Goal: Transaction & Acquisition: Obtain resource

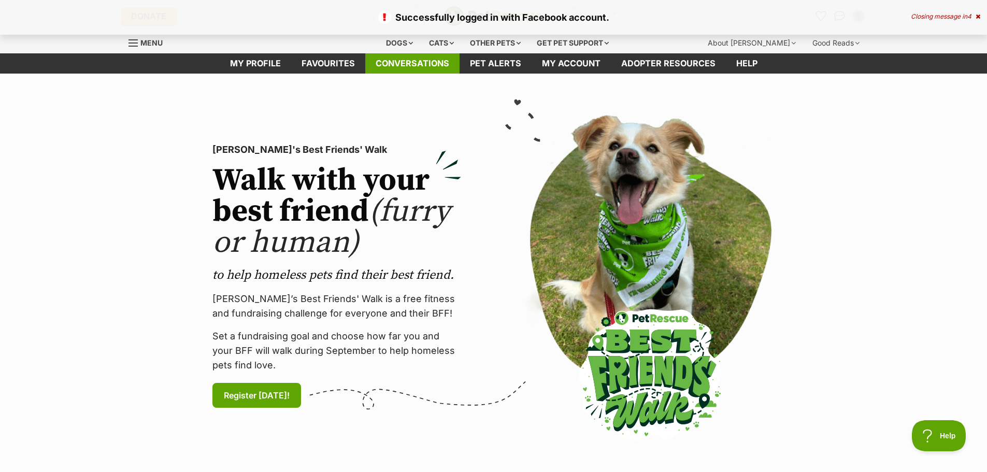
click at [429, 60] on link "Conversations" at bounding box center [412, 63] width 94 height 20
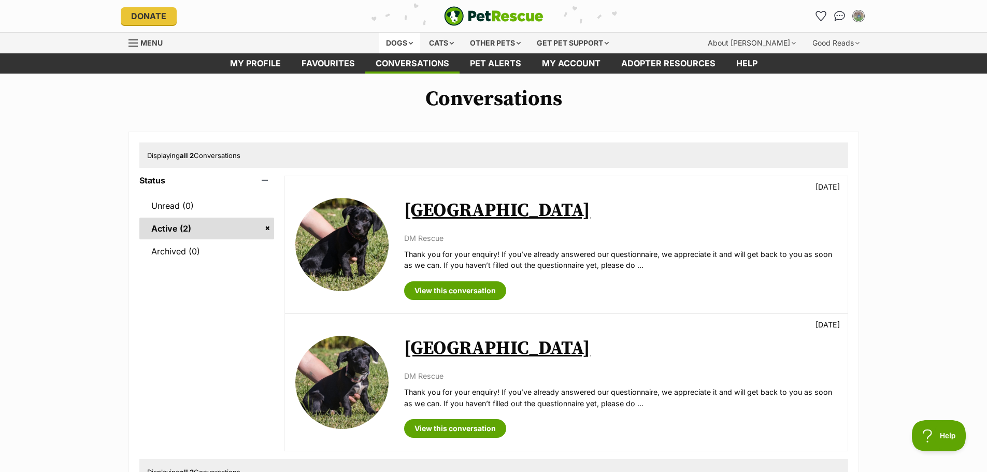
click at [400, 42] on div "Dogs" at bounding box center [399, 43] width 41 height 21
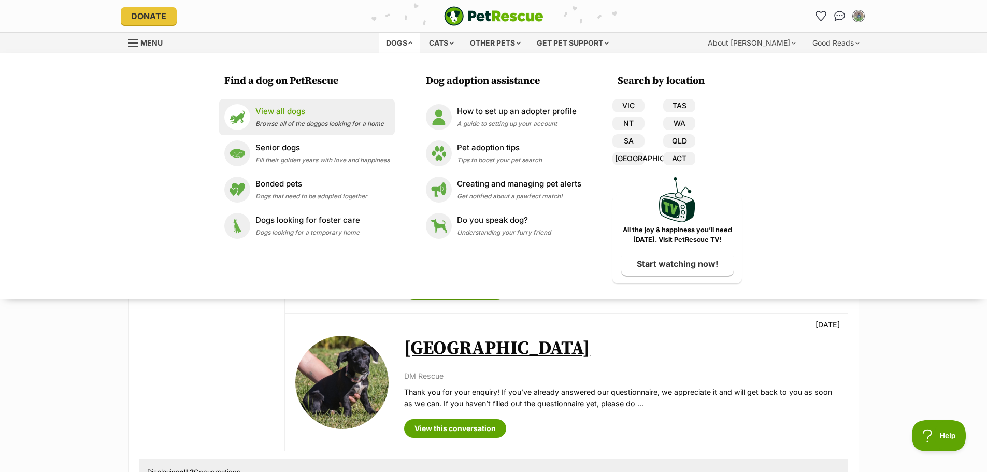
click at [255, 121] on span "Browse all of the doggos looking for a home" at bounding box center [319, 124] width 128 height 8
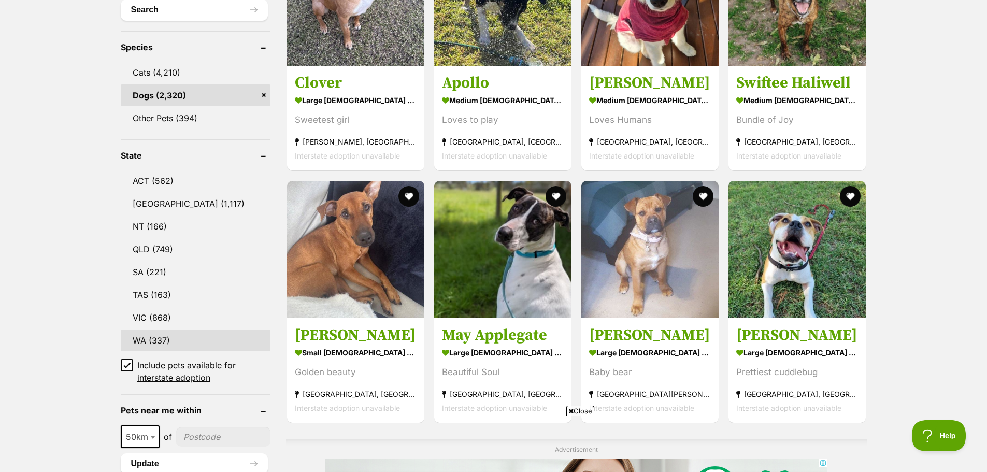
scroll to position [414, 0]
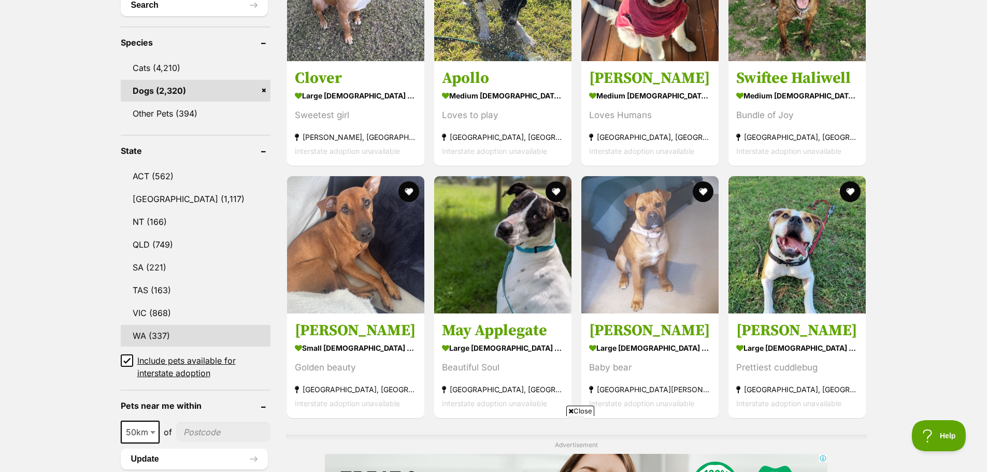
click at [152, 330] on link "WA (337)" at bounding box center [196, 336] width 150 height 22
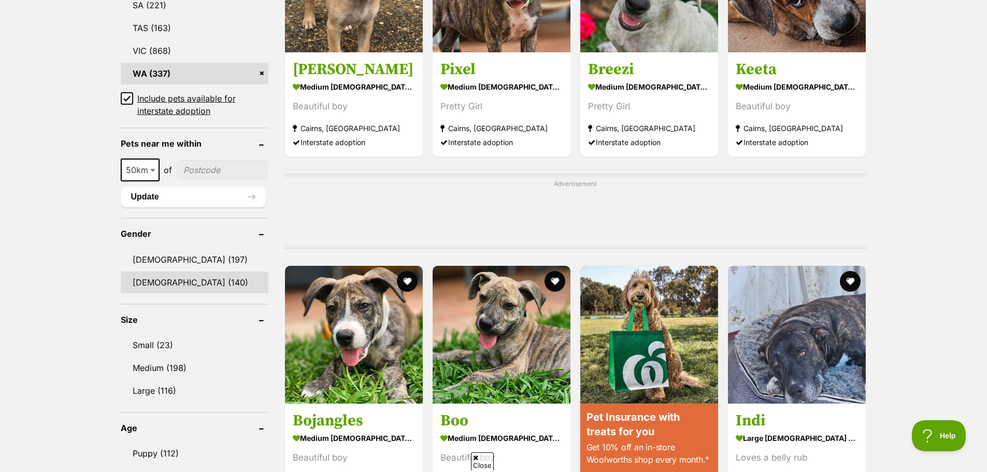
click at [168, 283] on link "[DEMOGRAPHIC_DATA] (140)" at bounding box center [195, 282] width 148 height 22
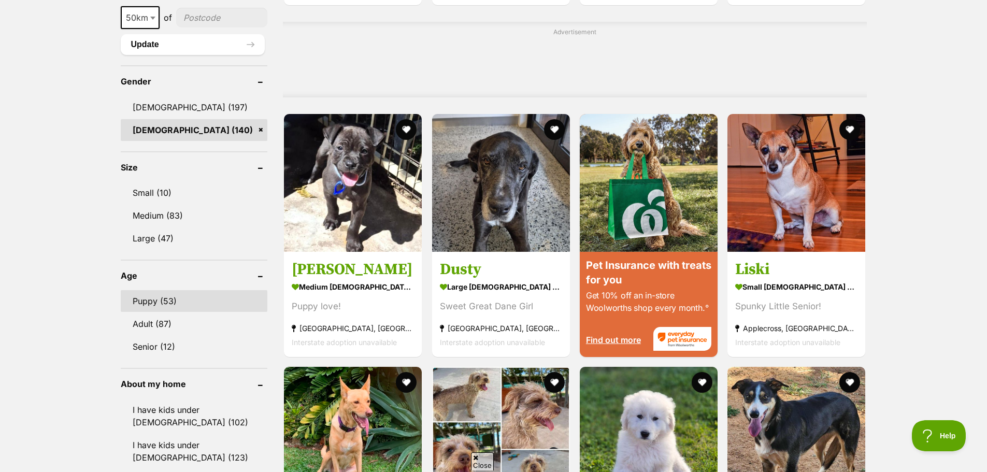
click at [158, 304] on link "Puppy (53)" at bounding box center [194, 301] width 147 height 22
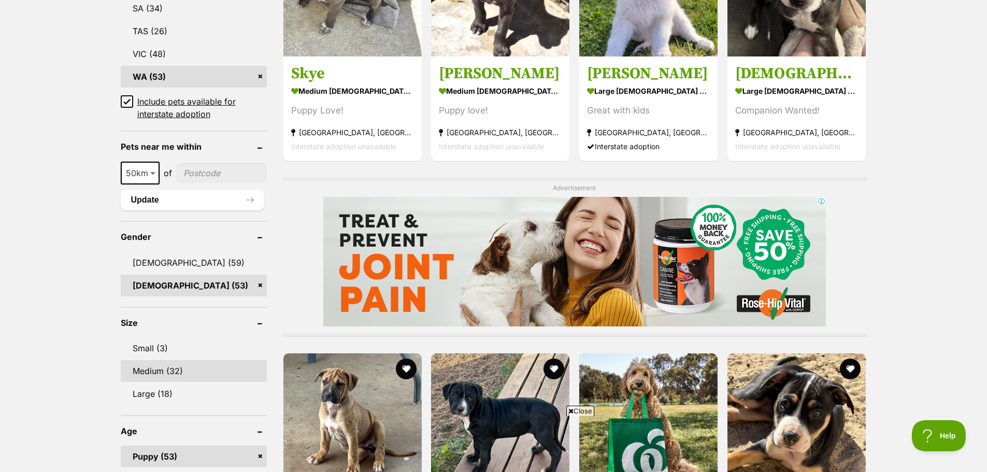
click at [150, 372] on link "Medium (32)" at bounding box center [194, 371] width 146 height 22
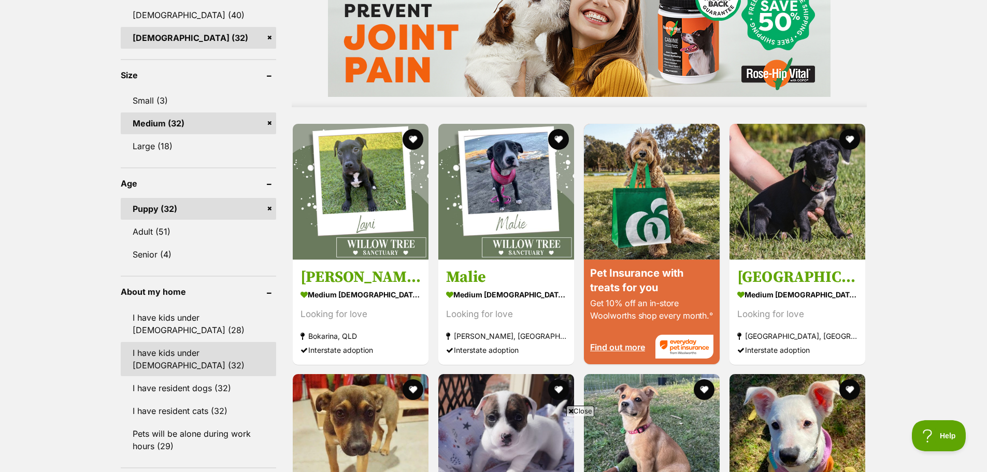
scroll to position [984, 0]
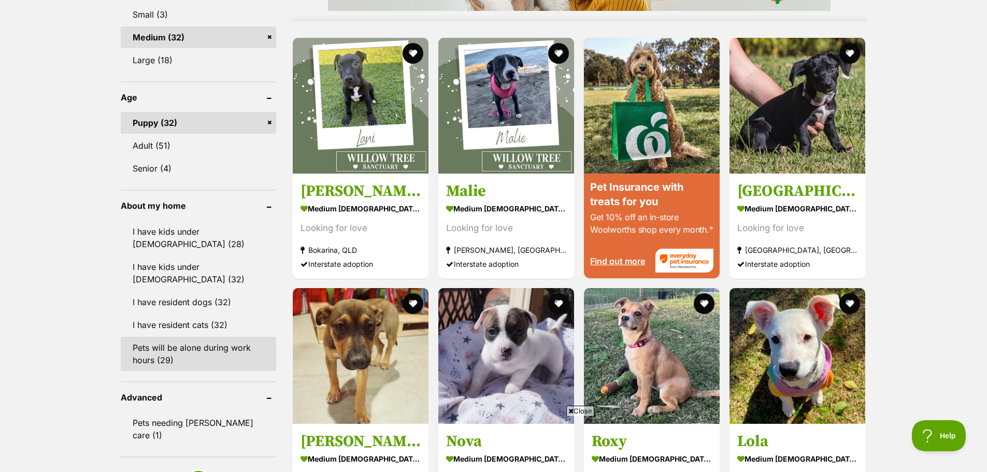
click at [189, 337] on link "Pets will be alone during work hours (29)" at bounding box center [198, 354] width 155 height 34
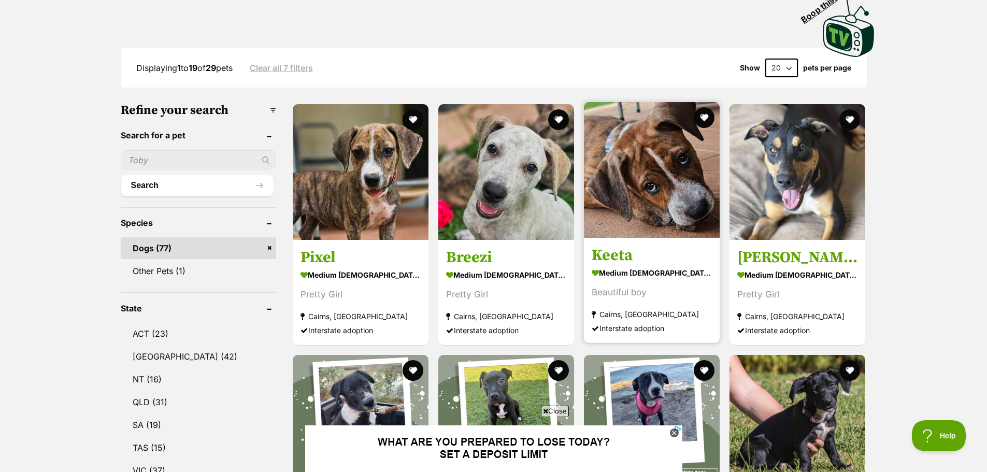
click at [687, 154] on img at bounding box center [652, 170] width 136 height 136
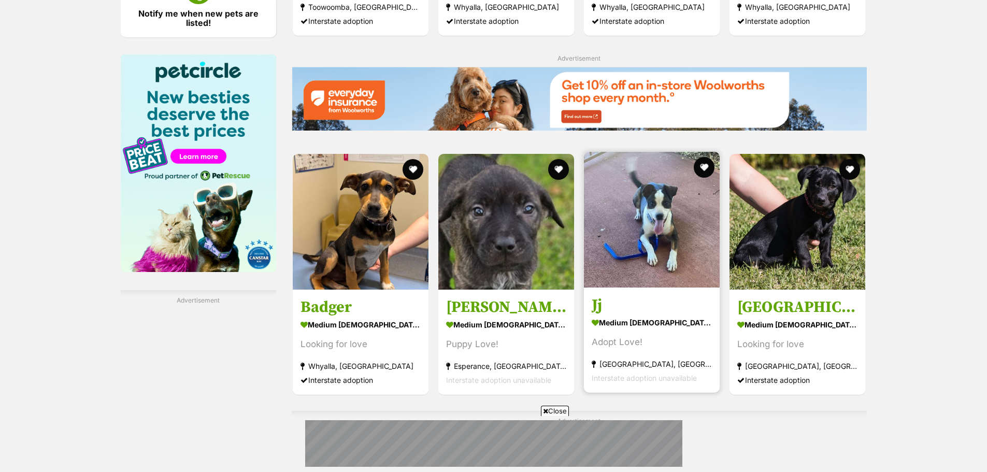
click at [663, 207] on img at bounding box center [652, 220] width 136 height 136
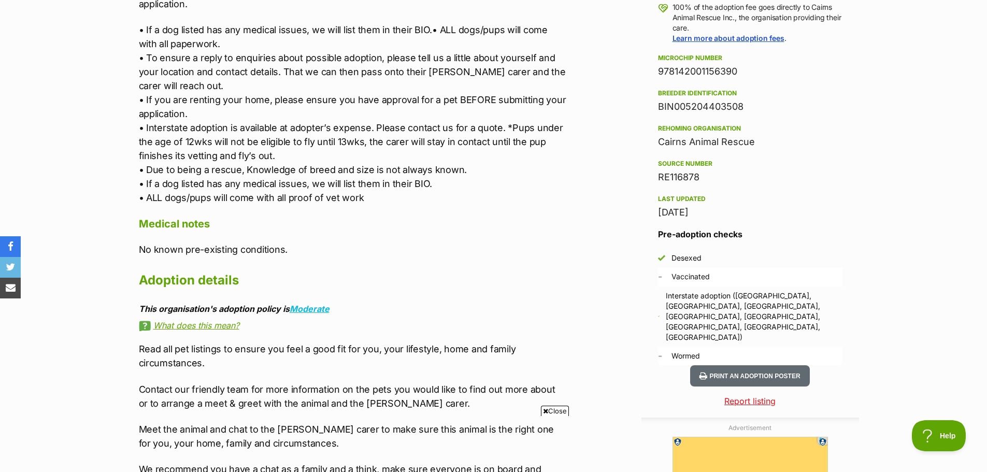
scroll to position [829, 0]
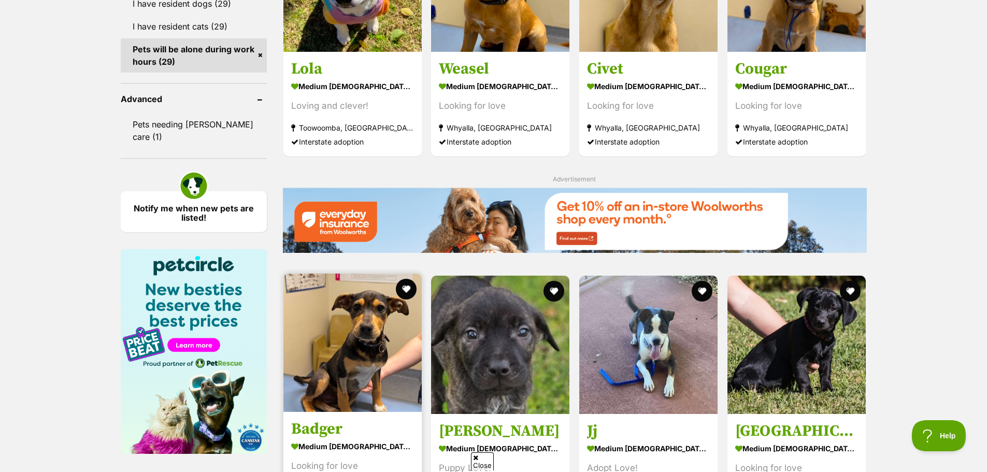
click at [327, 273] on img at bounding box center [352, 342] width 138 height 138
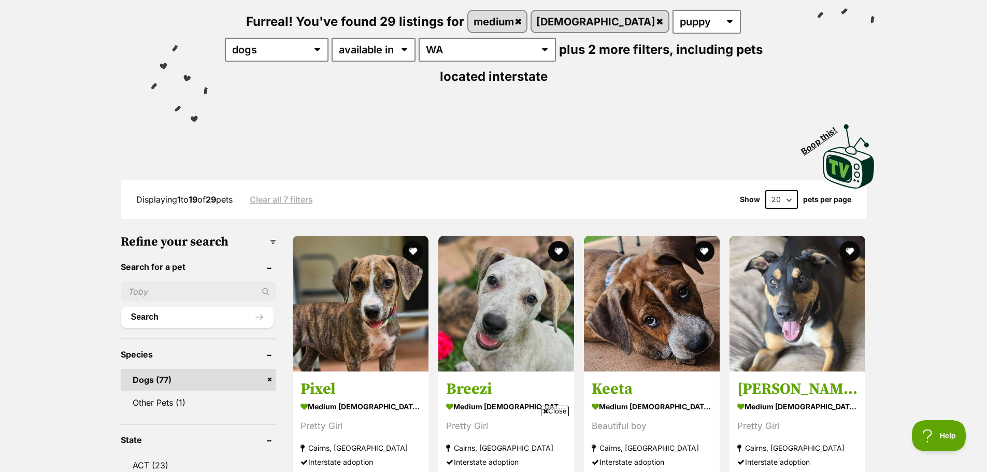
scroll to position [259, 0]
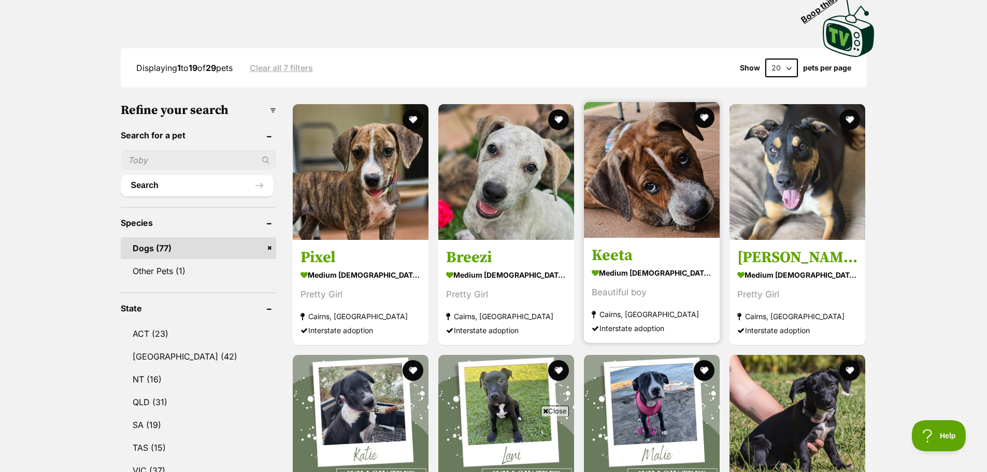
click at [617, 149] on img at bounding box center [652, 170] width 136 height 136
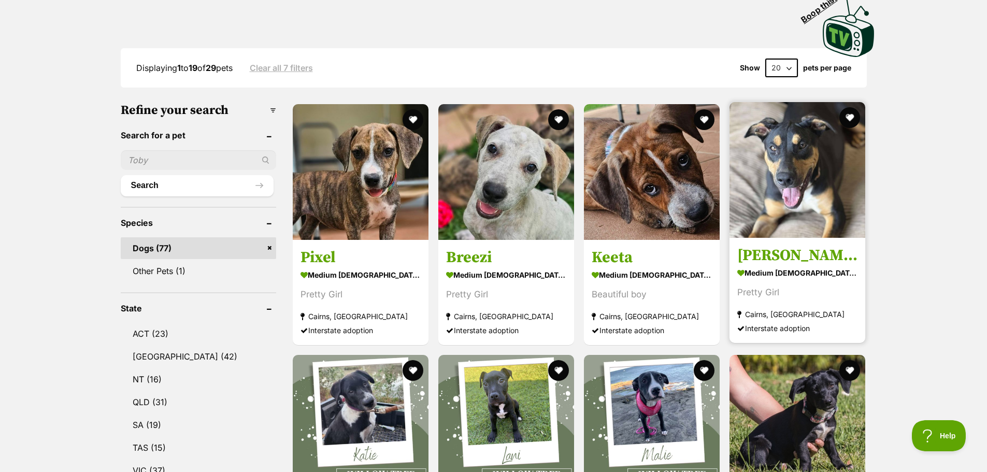
click at [802, 128] on img at bounding box center [797, 170] width 136 height 136
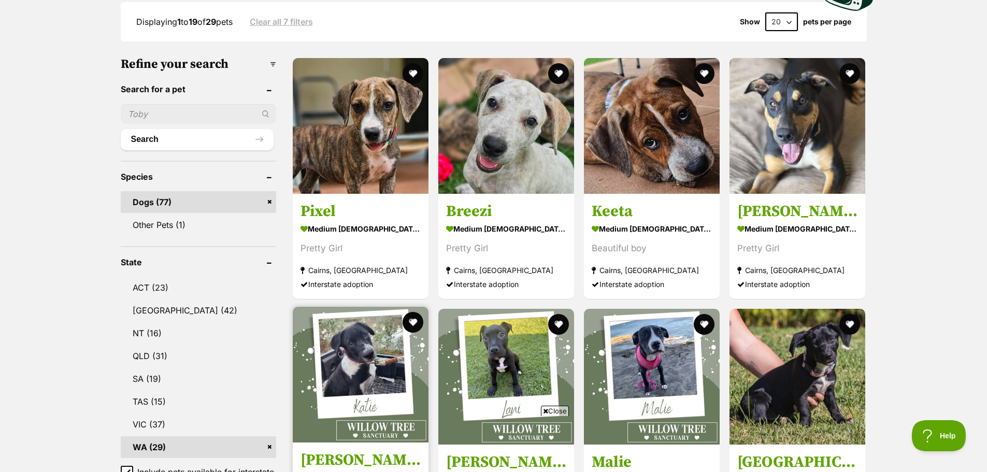
scroll to position [363, 0]
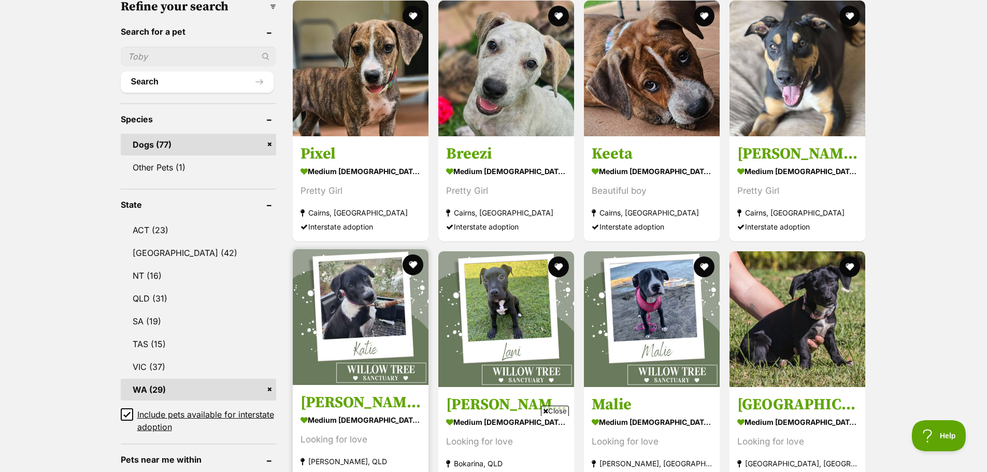
click at [373, 279] on img at bounding box center [361, 317] width 136 height 136
